Goal: Find specific page/section

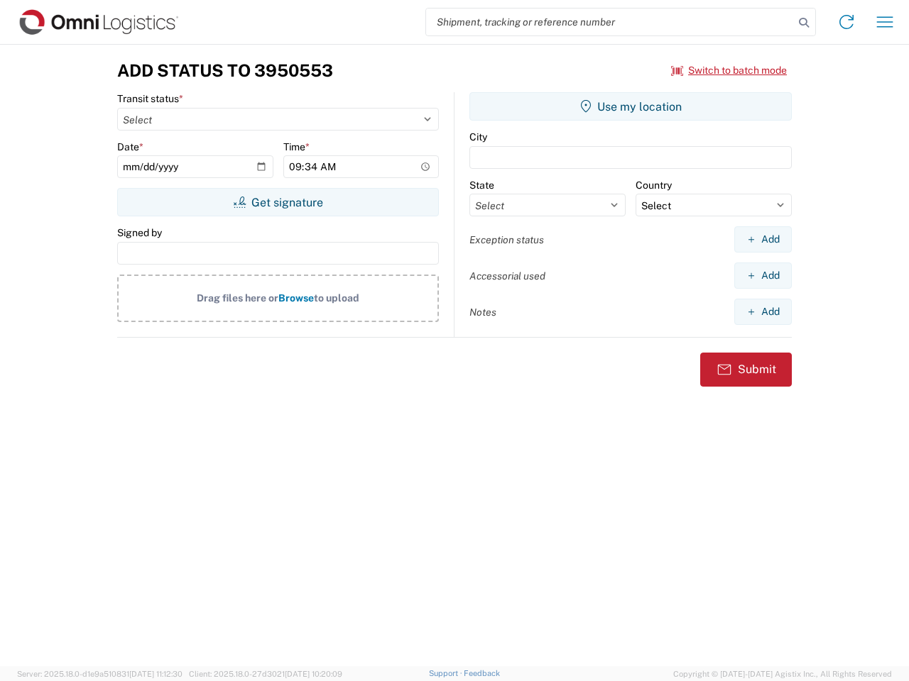
click at [610, 22] on input "search" at bounding box center [610, 22] width 368 height 27
click at [803, 23] on icon at bounding box center [804, 23] width 20 height 20
click at [846, 22] on icon at bounding box center [846, 22] width 23 height 23
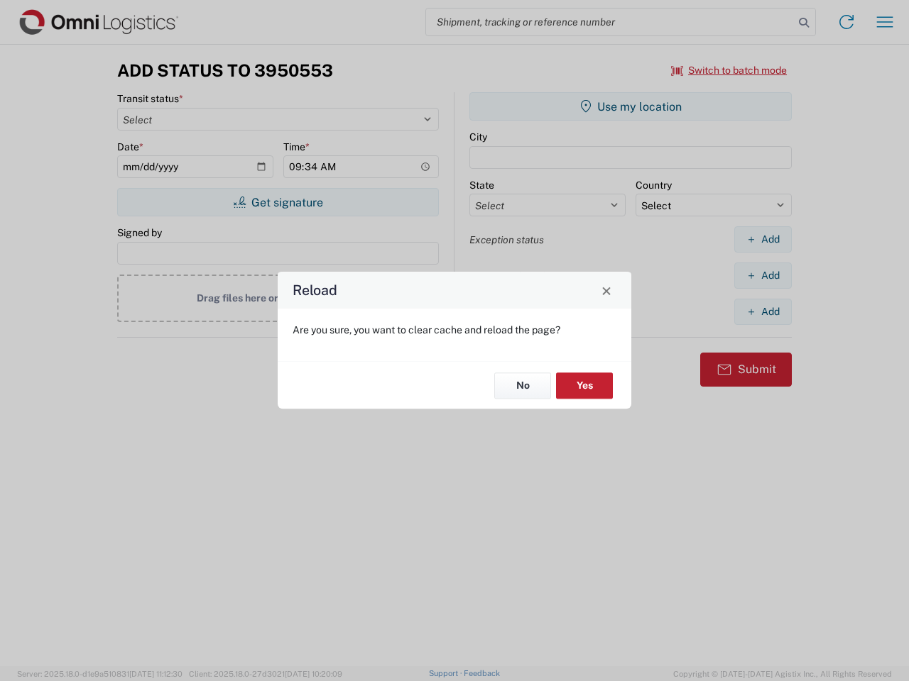
click at [729, 70] on div "Reload Are you sure, you want to clear cache and reload the page? No Yes" at bounding box center [454, 340] width 909 height 681
click at [278, 202] on div "Reload Are you sure, you want to clear cache and reload the page? No Yes" at bounding box center [454, 340] width 909 height 681
click at [630, 106] on div "Reload Are you sure, you want to clear cache and reload the page? No Yes" at bounding box center [454, 340] width 909 height 681
click at [762, 239] on div "Reload Are you sure, you want to clear cache and reload the page? No Yes" at bounding box center [454, 340] width 909 height 681
click at [762, 275] on div "Reload Are you sure, you want to clear cache and reload the page? No Yes" at bounding box center [454, 340] width 909 height 681
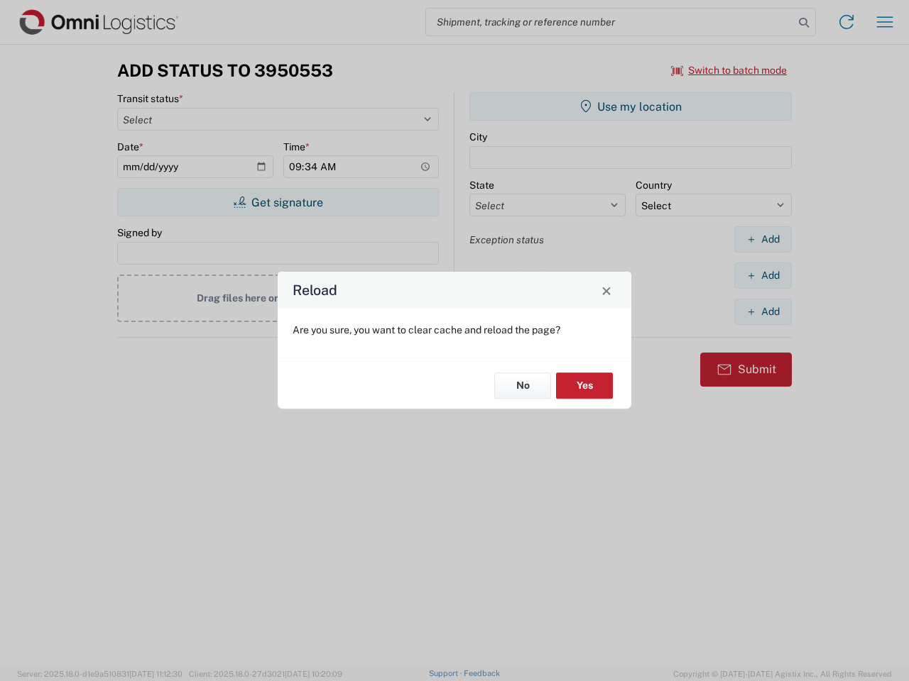
click at [762, 312] on div "Reload Are you sure, you want to clear cache and reload the page? No Yes" at bounding box center [454, 340] width 909 height 681
